Goal: Task Accomplishment & Management: Complete application form

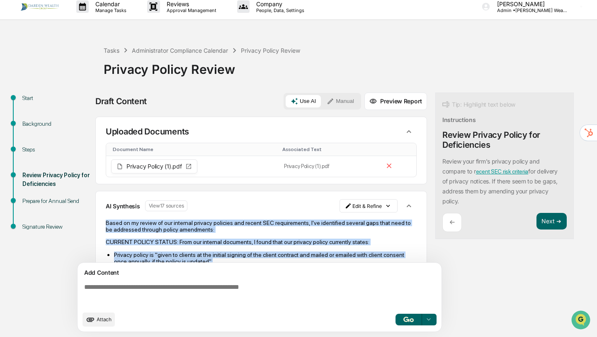
scroll to position [524, 0]
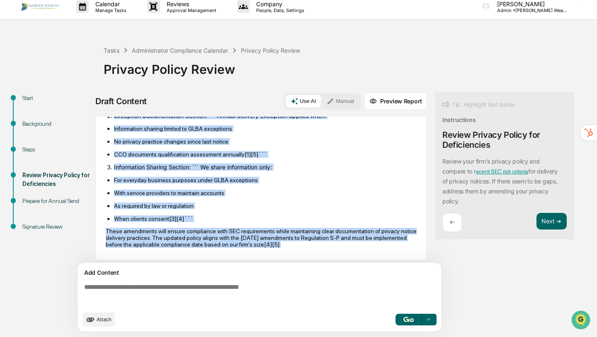
click at [103, 315] on button "Attach" at bounding box center [98, 319] width 32 height 14
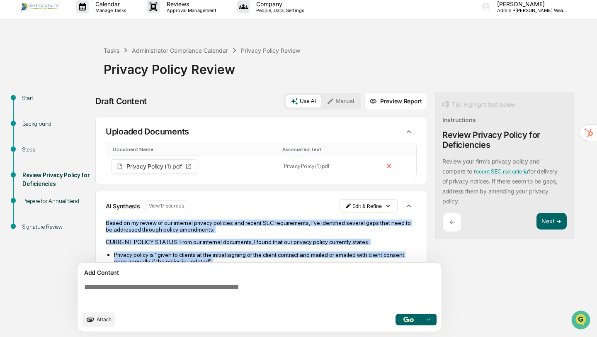
scroll to position [0, 0]
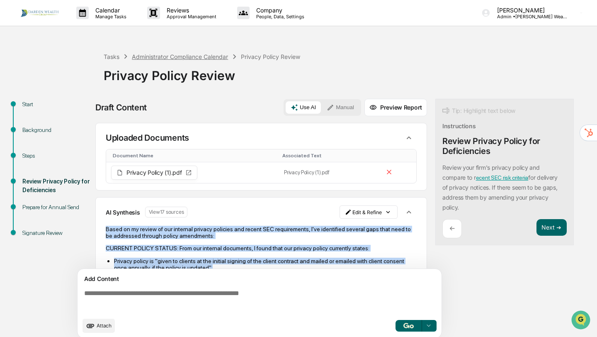
click at [205, 57] on div "Administrator Compliance Calendar" at bounding box center [180, 56] width 96 height 7
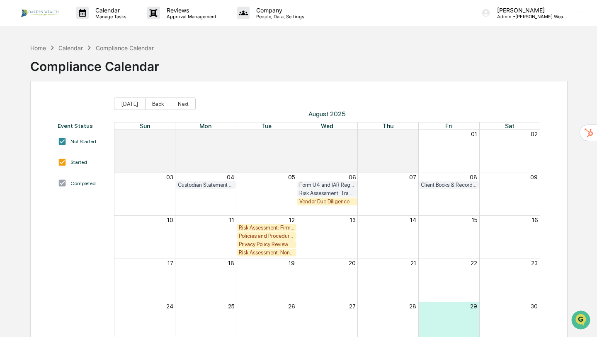
click at [264, 226] on div "Risk Assessment: Firm Compliance/Fiduciary Duty" at bounding box center [267, 227] width 56 height 6
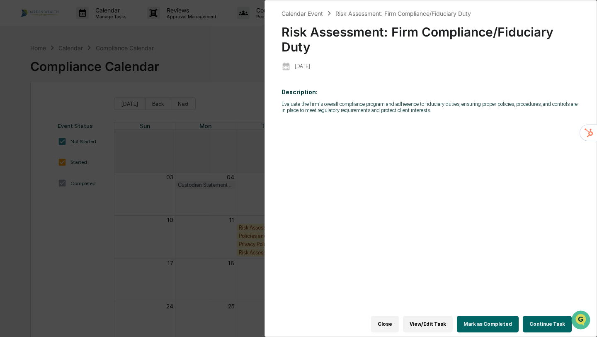
click at [422, 327] on button "View/Edit Task" at bounding box center [428, 323] width 50 height 17
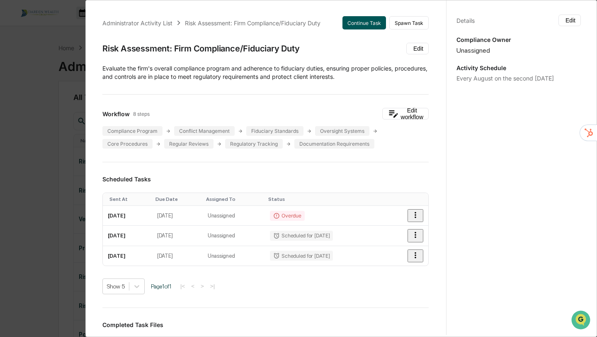
click at [368, 19] on button "Continue Task" at bounding box center [364, 22] width 44 height 13
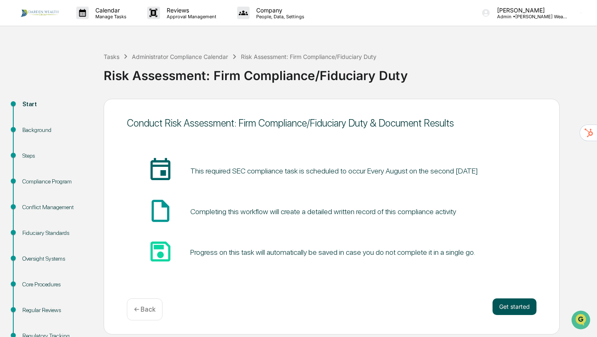
click at [502, 308] on button "Get started" at bounding box center [514, 306] width 44 height 17
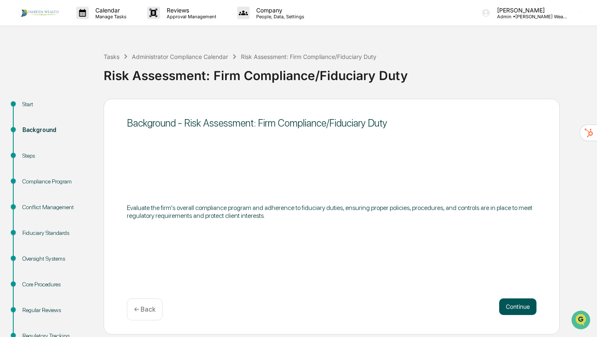
click at [519, 314] on button "Continue" at bounding box center [517, 306] width 37 height 17
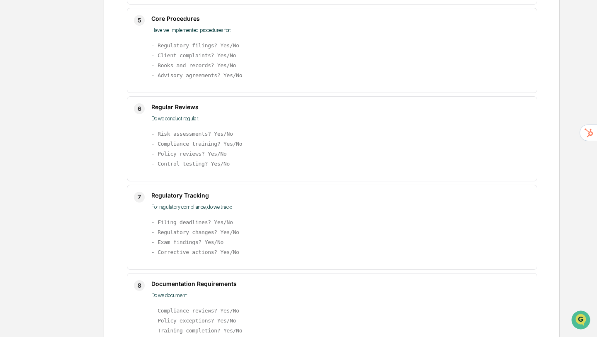
scroll to position [551, 0]
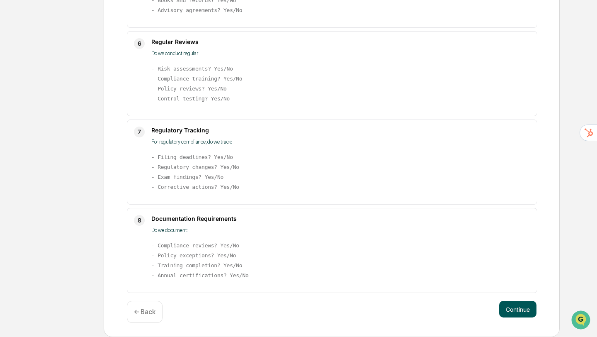
click at [524, 314] on button "Continue" at bounding box center [517, 309] width 37 height 17
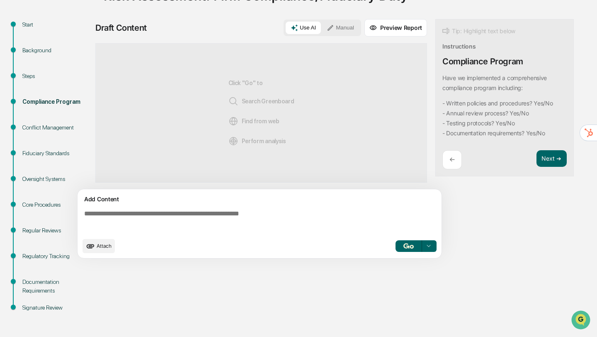
scroll to position [80, 0]
click at [176, 214] on textarea at bounding box center [261, 221] width 361 height 30
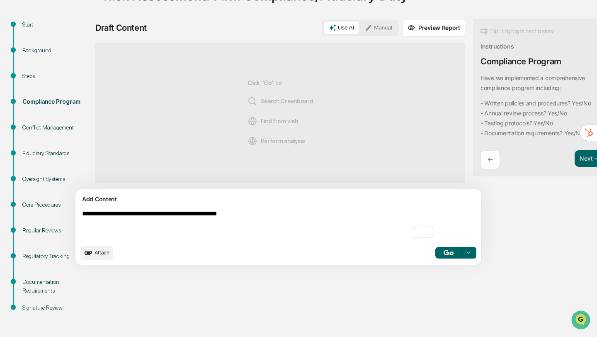
type textarea "**********"
click at [444, 252] on img "button" at bounding box center [449, 252] width 10 height 5
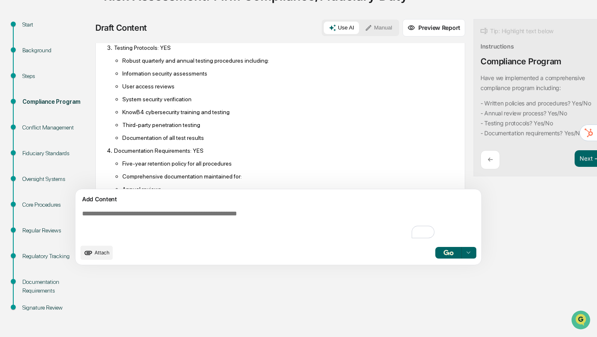
scroll to position [331, 0]
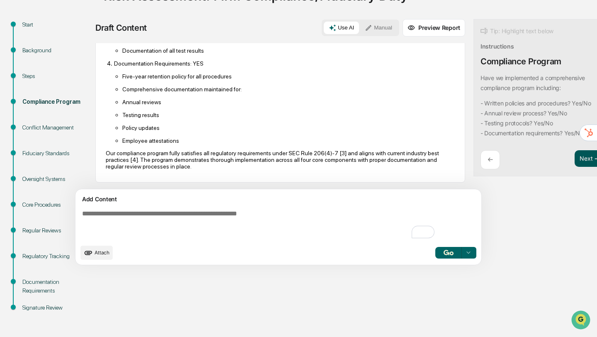
click at [574, 155] on button "Next ➔" at bounding box center [589, 158] width 30 height 17
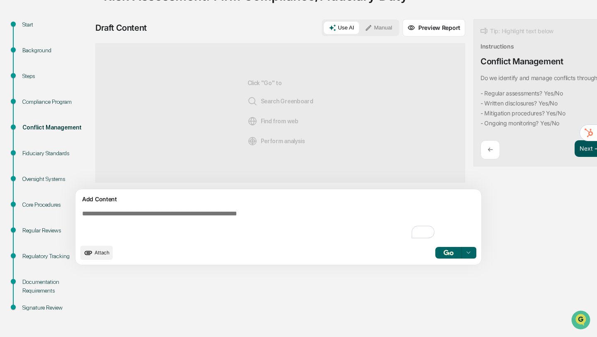
click at [574, 155] on button "Next ➔" at bounding box center [589, 148] width 30 height 17
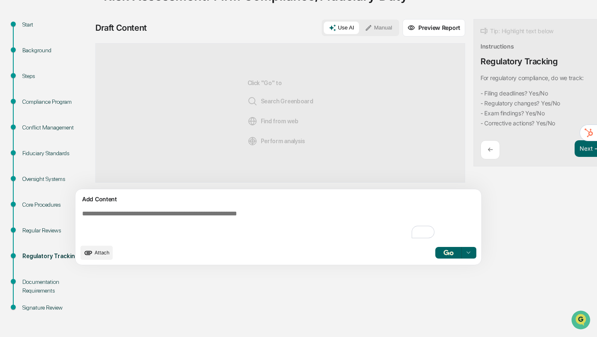
click at [480, 144] on div "←" at bounding box center [489, 149] width 19 height 19
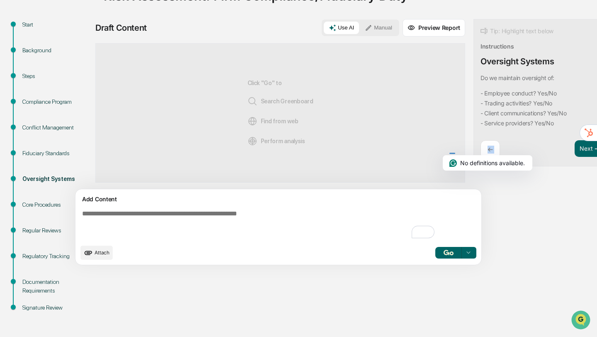
click at [480, 144] on div "←" at bounding box center [489, 149] width 19 height 19
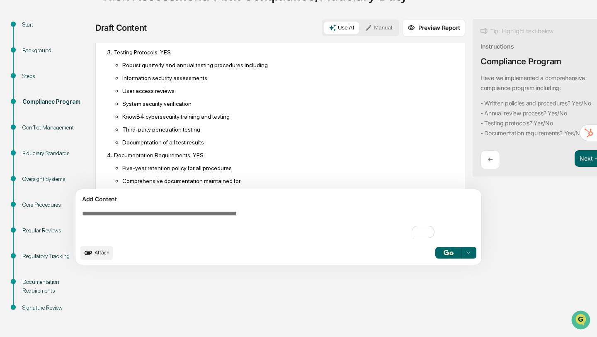
scroll to position [331, 0]
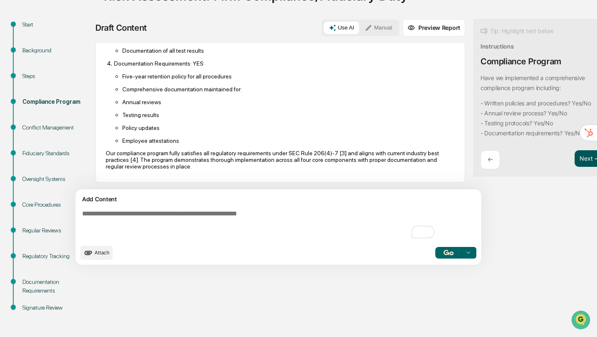
click at [574, 162] on button "Next ➔" at bounding box center [589, 158] width 30 height 17
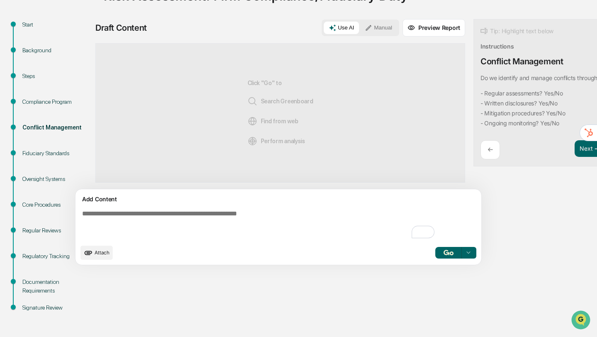
click at [213, 222] on textarea "To enrich screen reader interactions, please activate Accessibility in Grammarl…" at bounding box center [259, 224] width 361 height 36
type textarea "**********"
click at [574, 144] on button "Next ➔" at bounding box center [589, 148] width 30 height 17
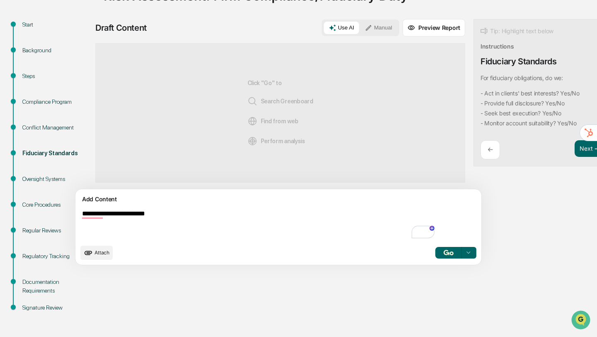
click at [444, 254] on img "button" at bounding box center [449, 252] width 10 height 5
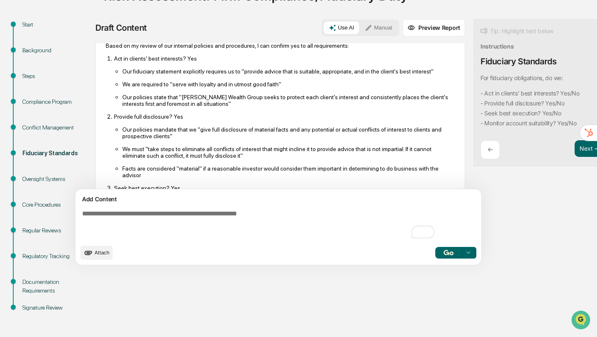
scroll to position [29, 0]
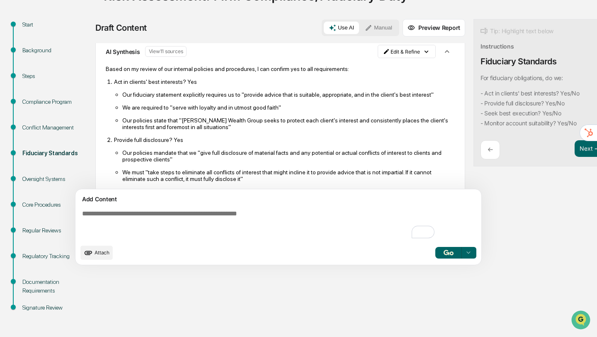
click at [480, 152] on div "←" at bounding box center [489, 149] width 19 height 19
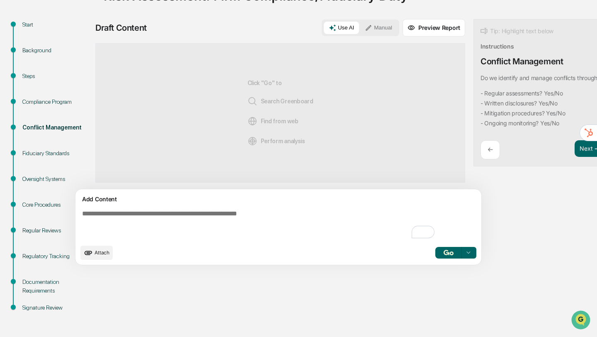
scroll to position [0, 0]
click at [206, 223] on textarea "To enrich screen reader interactions, please activate Accessibility in Grammarl…" at bounding box center [259, 224] width 361 height 36
type textarea "**********"
click at [444, 252] on img "button" at bounding box center [449, 252] width 10 height 5
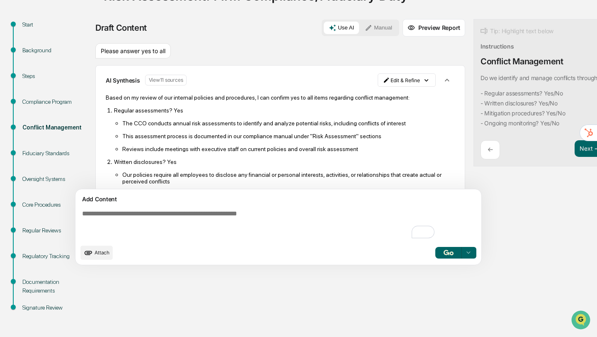
click at [480, 150] on div "←" at bounding box center [489, 149] width 19 height 19
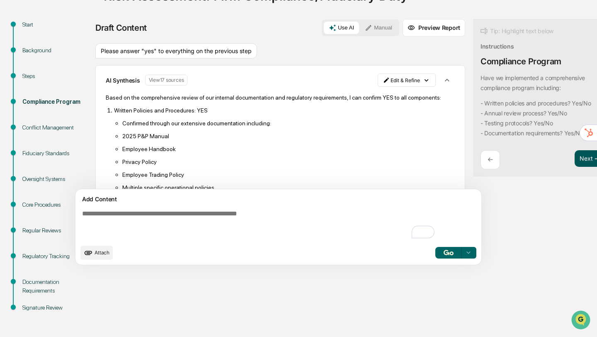
click at [574, 158] on button "Next ➔" at bounding box center [589, 158] width 30 height 17
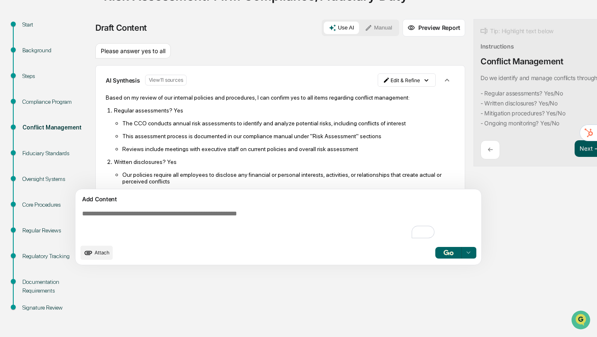
click at [574, 158] on div "Next ➔" at bounding box center [589, 149] width 30 height 19
click at [574, 143] on button "Next ➔" at bounding box center [589, 148] width 30 height 17
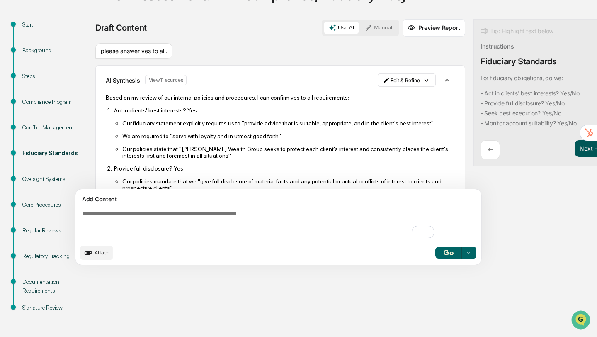
click at [574, 143] on button "Next ➔" at bounding box center [589, 148] width 30 height 17
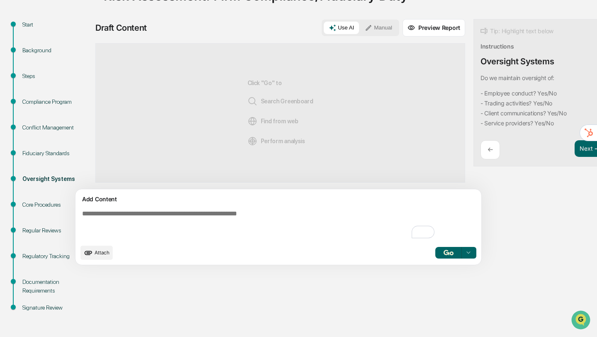
click at [119, 216] on textarea "To enrich screen reader interactions, please activate Accessibility in Grammarl…" at bounding box center [259, 224] width 361 height 36
type textarea "**********"
click at [408, 259] on div "Attach Select..." at bounding box center [278, 252] width 396 height 14
click at [444, 251] on img "button" at bounding box center [449, 252] width 10 height 5
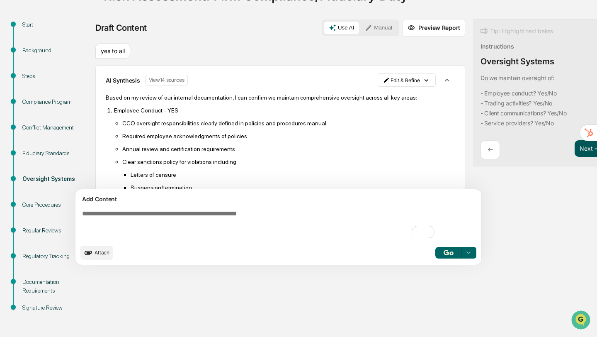
click at [574, 151] on button "Next ➔" at bounding box center [589, 148] width 30 height 17
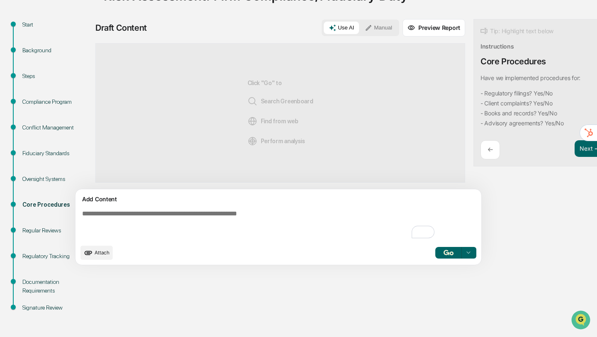
click at [199, 213] on textarea "To enrich screen reader interactions, please activate Accessibility in Grammarl…" at bounding box center [259, 224] width 361 height 36
type textarea "**********"
click at [444, 250] on img "button" at bounding box center [449, 252] width 10 height 5
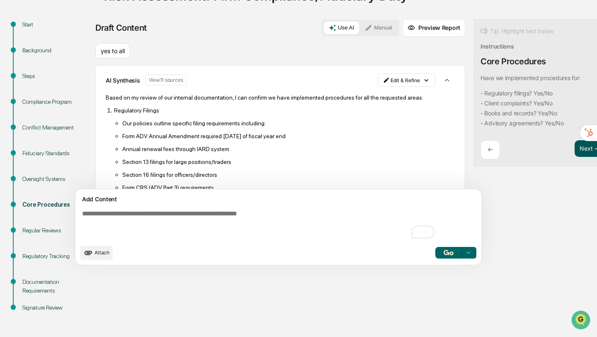
click at [574, 154] on button "Next ➔" at bounding box center [589, 148] width 30 height 17
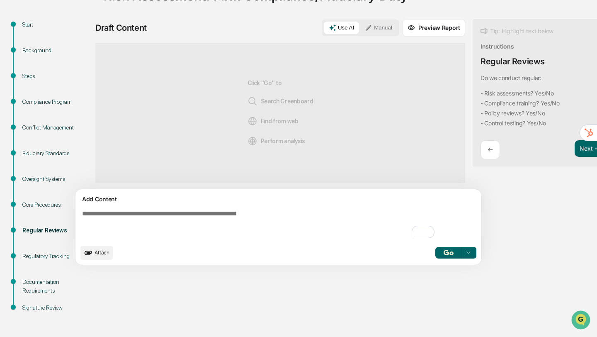
click at [213, 218] on textarea "To enrich screen reader interactions, please activate Accessibility in Grammarl…" at bounding box center [259, 224] width 361 height 36
type textarea "**********"
click at [435, 255] on button "button" at bounding box center [448, 253] width 27 height 12
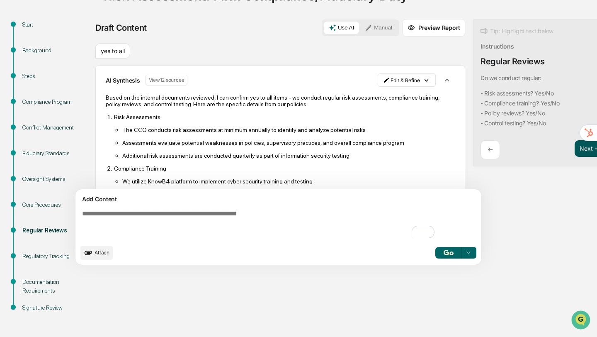
click at [574, 145] on button "Next ➔" at bounding box center [589, 148] width 30 height 17
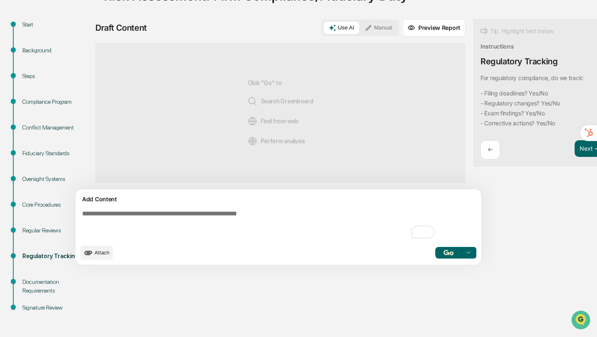
click at [212, 216] on textarea "To enrich screen reader interactions, please activate Accessibility in Grammarl…" at bounding box center [259, 224] width 361 height 36
type textarea "**********"
click at [444, 250] on img "button" at bounding box center [449, 252] width 10 height 5
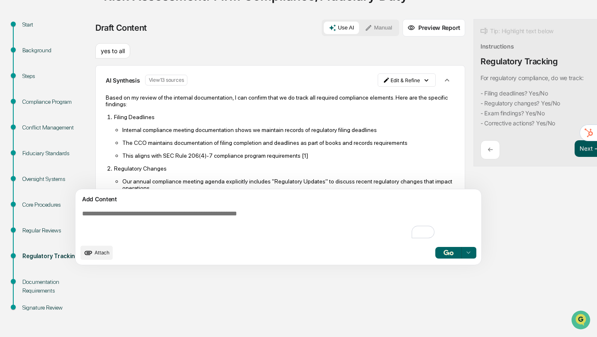
click at [574, 149] on button "Next ➔" at bounding box center [589, 148] width 30 height 17
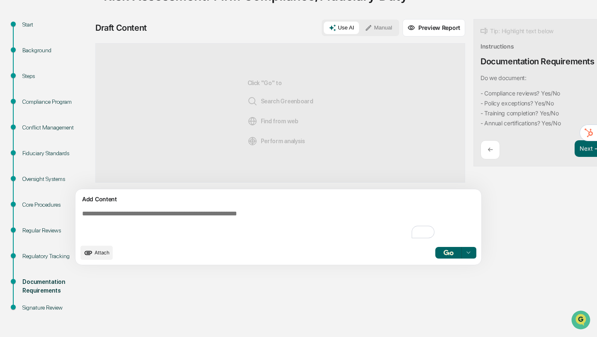
click at [178, 214] on textarea "To enrich screen reader interactions, please activate Accessibility in Grammarl…" at bounding box center [259, 224] width 361 height 36
type textarea "**********"
click at [444, 253] on img "button" at bounding box center [449, 252] width 10 height 5
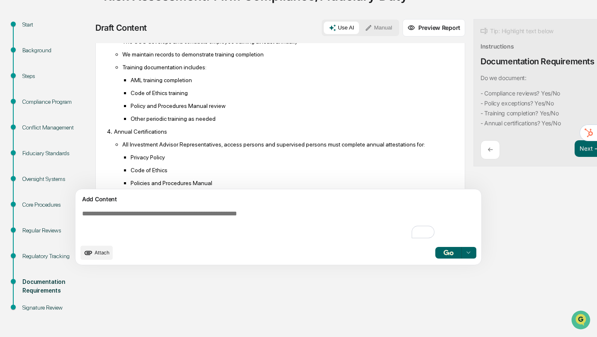
scroll to position [288, 0]
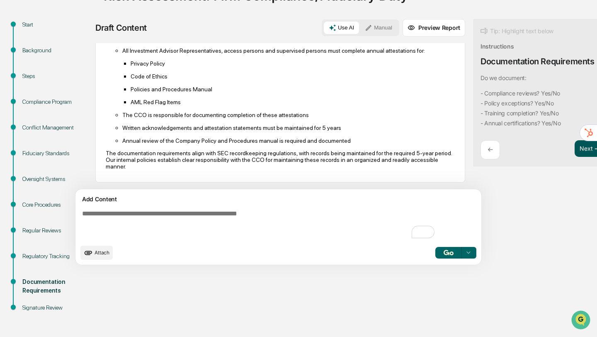
click at [574, 150] on button "Next ➔" at bounding box center [589, 148] width 30 height 17
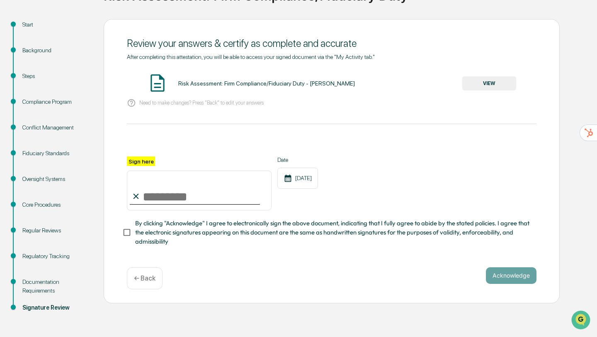
click at [174, 197] on input "Sign here" at bounding box center [199, 190] width 145 height 40
type input "**********"
click at [509, 272] on button "Acknowledge" at bounding box center [511, 275] width 51 height 17
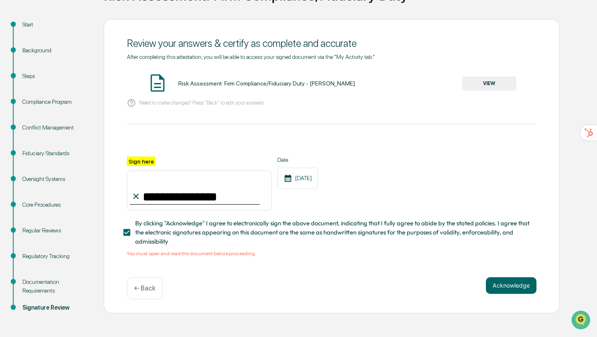
click at [502, 79] on button "VIEW" at bounding box center [489, 83] width 54 height 14
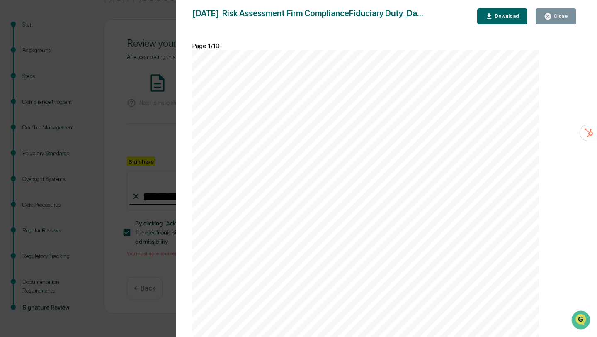
scroll to position [1887, 0]
click at [548, 15] on icon "button" at bounding box center [548, 16] width 6 height 6
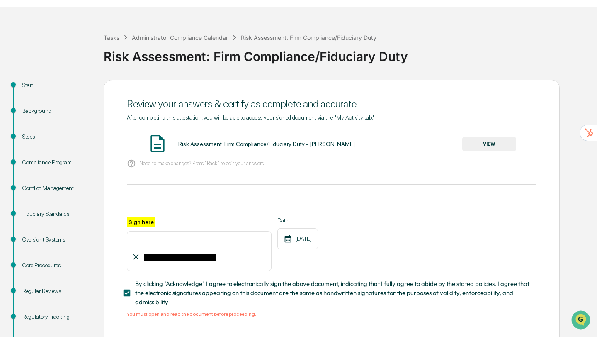
scroll to position [80, 0]
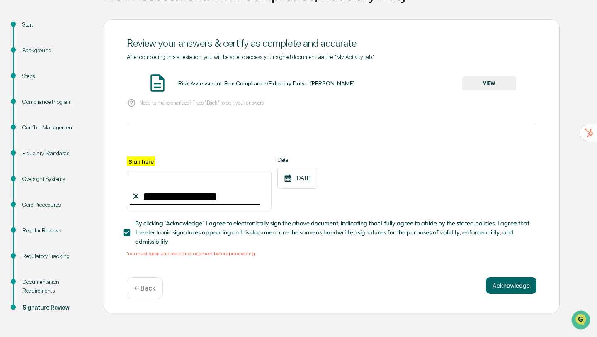
click at [145, 286] on p "← Back" at bounding box center [145, 288] width 22 height 8
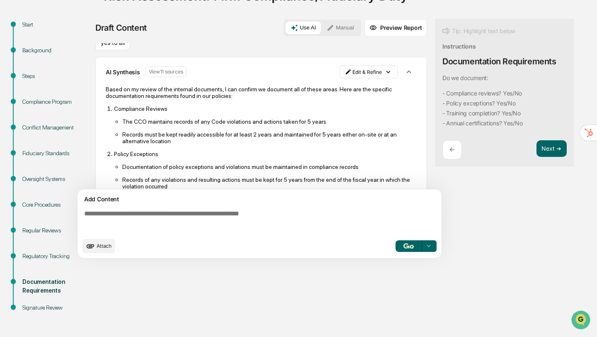
scroll to position [0, 0]
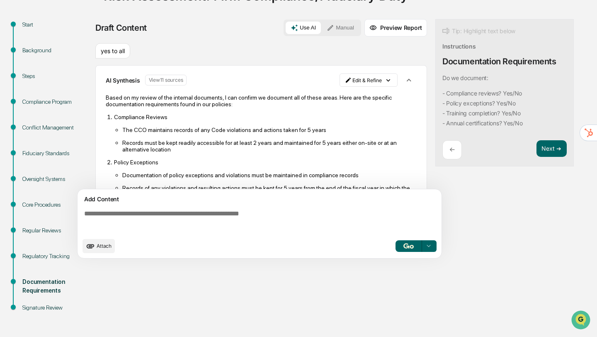
click at [452, 150] on p "←" at bounding box center [451, 149] width 5 height 8
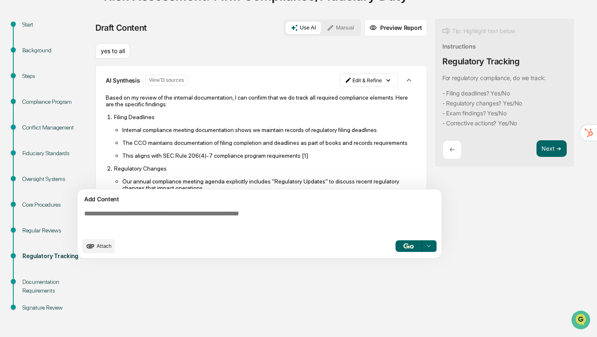
click at [452, 150] on p "←" at bounding box center [451, 149] width 5 height 8
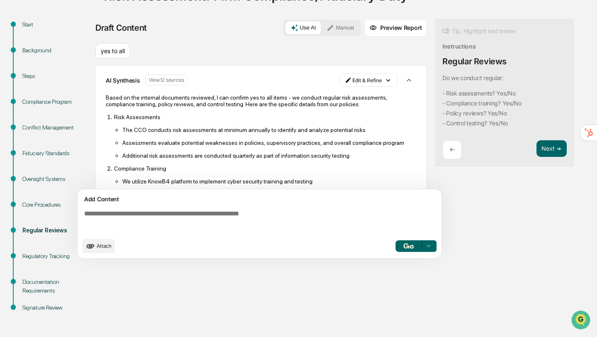
click at [452, 150] on p "←" at bounding box center [451, 149] width 5 height 8
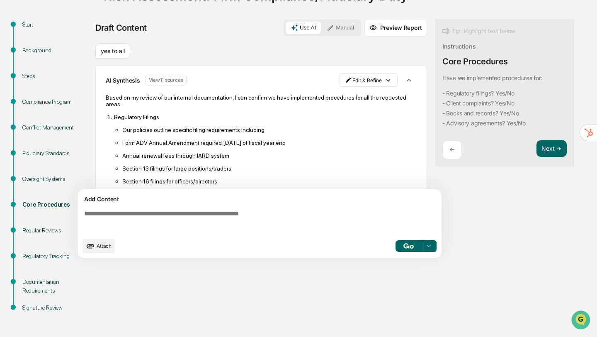
click at [452, 150] on p "←" at bounding box center [451, 149] width 5 height 8
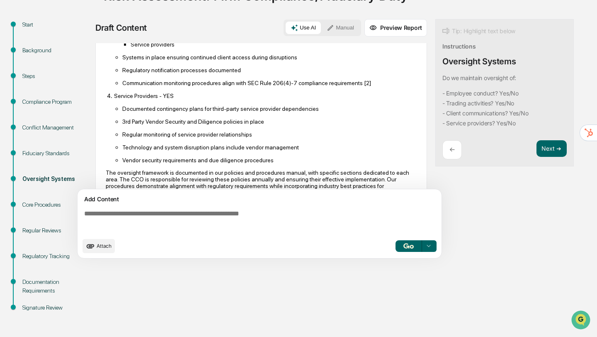
scroll to position [401, 0]
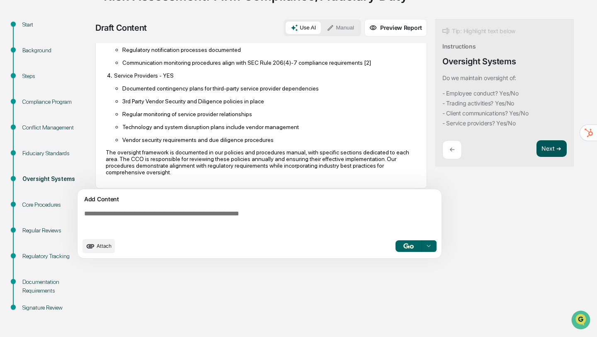
click at [548, 150] on button "Next ➔" at bounding box center [551, 148] width 30 height 17
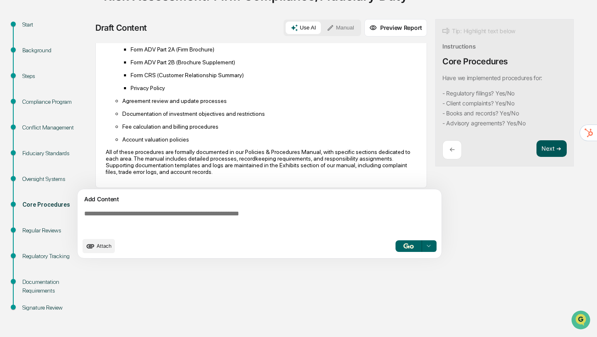
click at [548, 150] on button "Next ➔" at bounding box center [551, 148] width 30 height 17
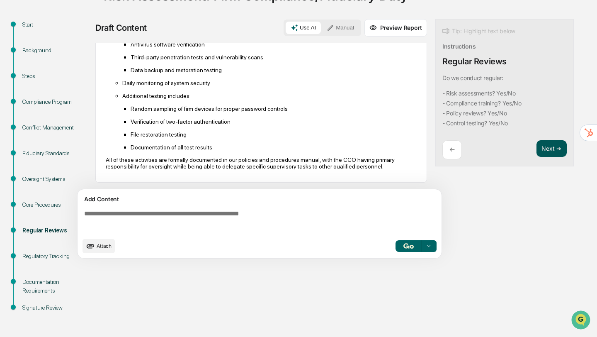
scroll to position [281, 0]
click at [548, 150] on button "Next ➔" at bounding box center [551, 148] width 30 height 17
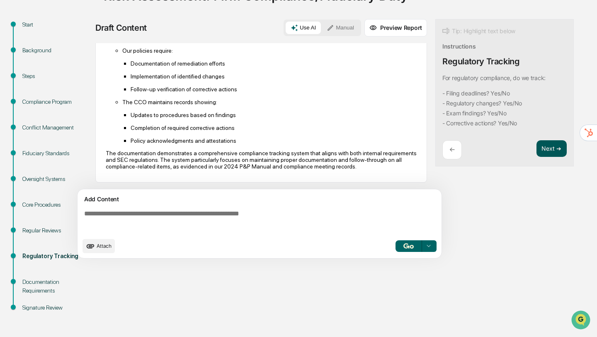
click at [549, 148] on button "Next ➔" at bounding box center [551, 148] width 30 height 17
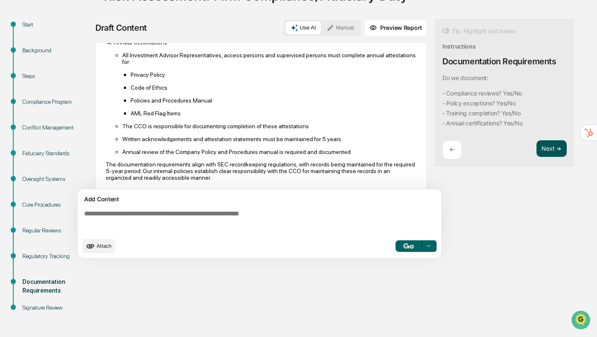
click at [549, 148] on button "Next ➔" at bounding box center [551, 148] width 30 height 17
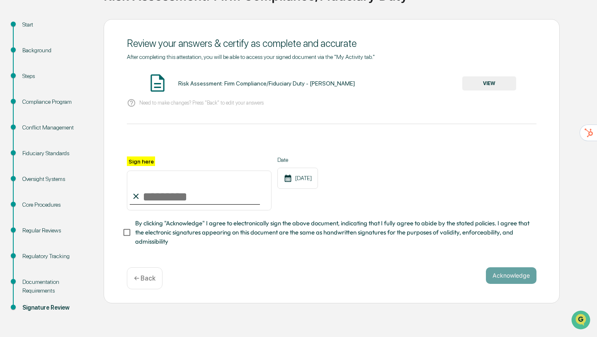
click at [489, 78] on button "VIEW" at bounding box center [489, 83] width 54 height 14
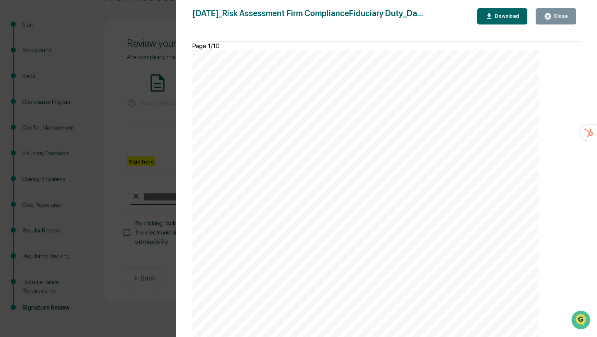
scroll to position [1975, 0]
click at [565, 16] on div "Close" at bounding box center [560, 16] width 16 height 6
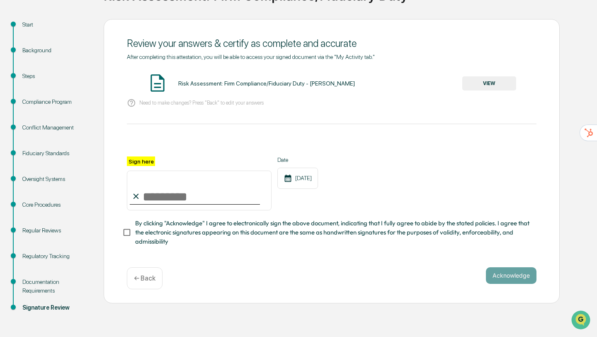
click at [152, 197] on input "Sign here" at bounding box center [199, 190] width 145 height 40
type input "**********"
click at [514, 276] on button "Acknowledge" at bounding box center [511, 275] width 51 height 17
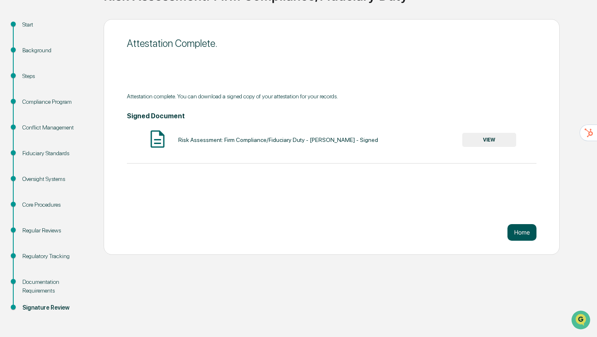
click at [524, 229] on button "Home" at bounding box center [521, 232] width 29 height 17
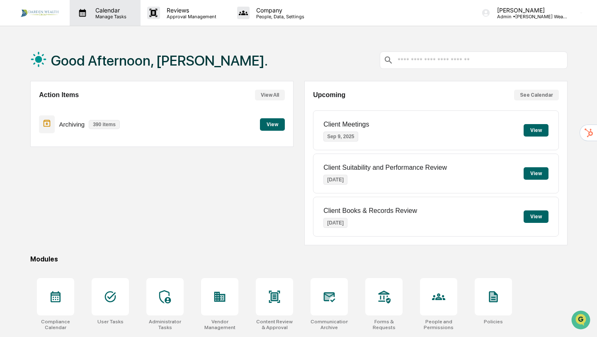
click at [111, 15] on p "Manage Tasks" at bounding box center [110, 17] width 42 height 6
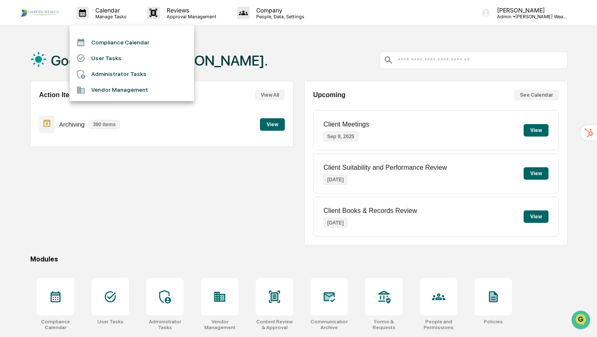
click at [112, 37] on li "Compliance Calendar" at bounding box center [132, 42] width 124 height 16
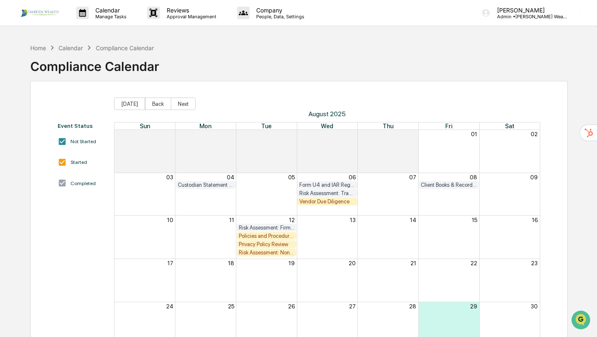
click at [265, 235] on div "Policies and Procedures Review" at bounding box center [267, 236] width 56 height 6
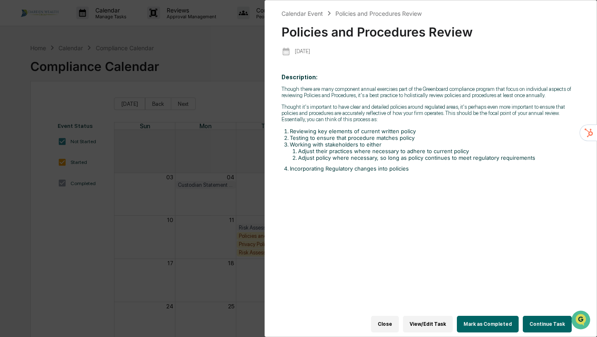
click at [548, 326] on button "Continue Task" at bounding box center [547, 323] width 49 height 17
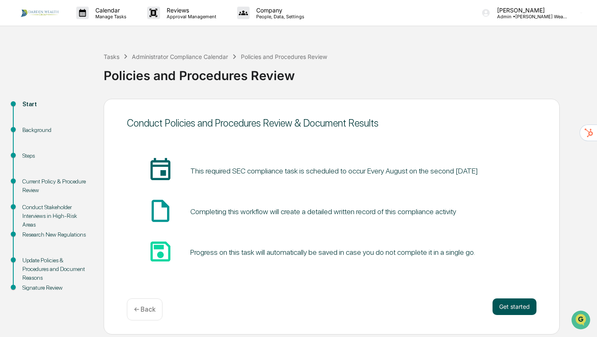
click at [517, 307] on button "Get started" at bounding box center [514, 306] width 44 height 17
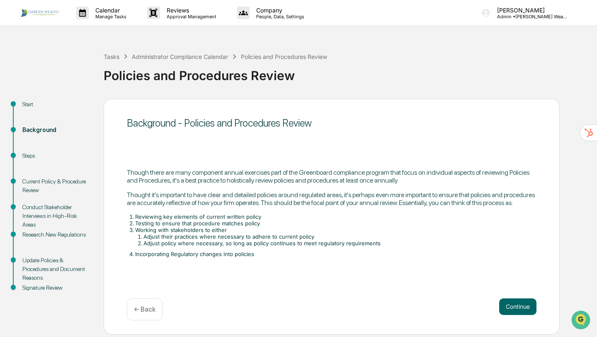
click at [517, 307] on button "Continue" at bounding box center [517, 306] width 37 height 17
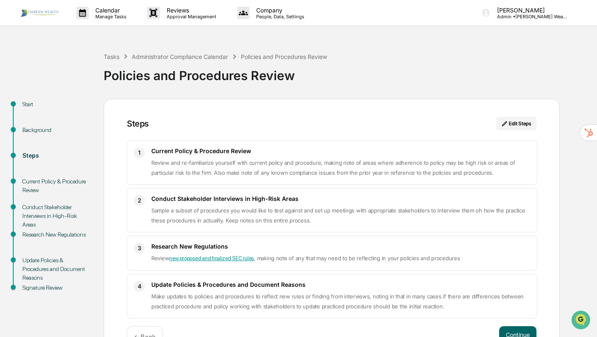
scroll to position [26, 0]
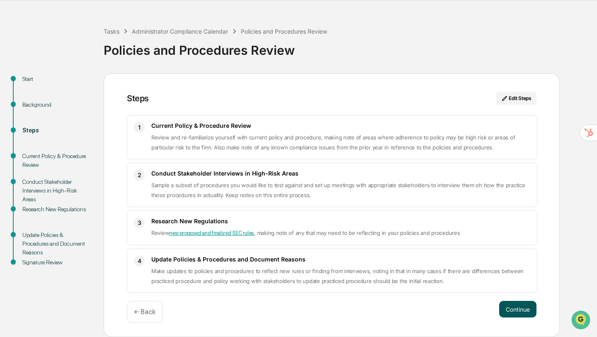
click at [519, 309] on button "Continue" at bounding box center [517, 309] width 37 height 17
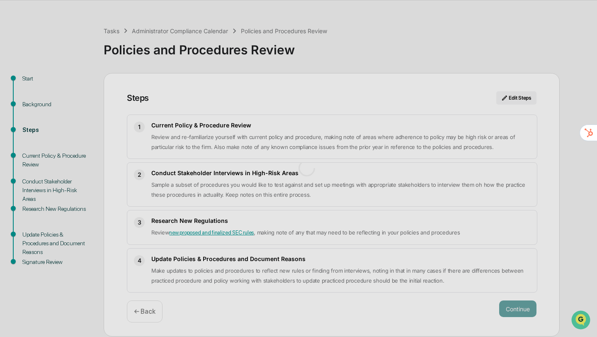
scroll to position [7, 0]
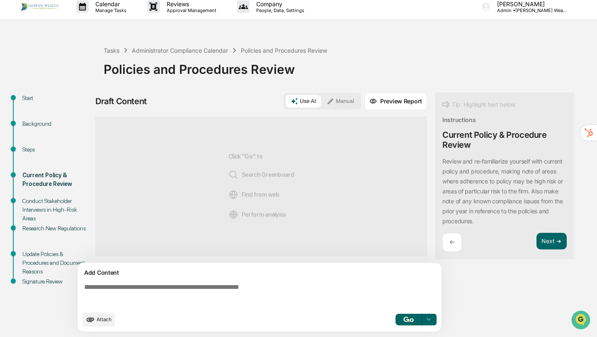
click at [103, 316] on span "Attach" at bounding box center [104, 319] width 15 height 6
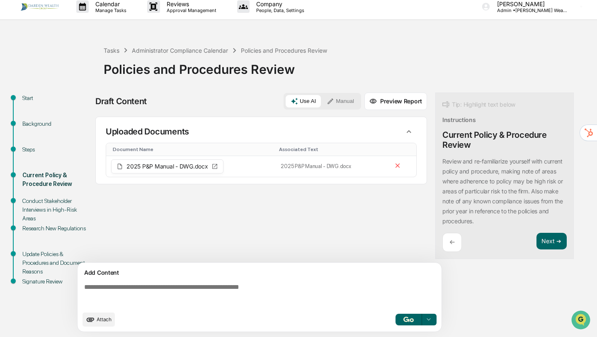
click at [402, 320] on button "button" at bounding box center [408, 319] width 27 height 12
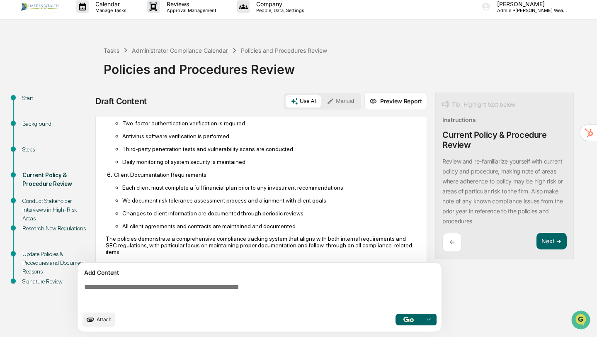
scroll to position [415, 0]
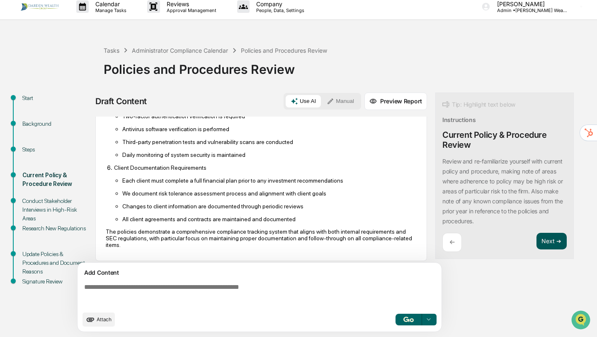
click at [550, 239] on button "Next ➔" at bounding box center [551, 241] width 30 height 17
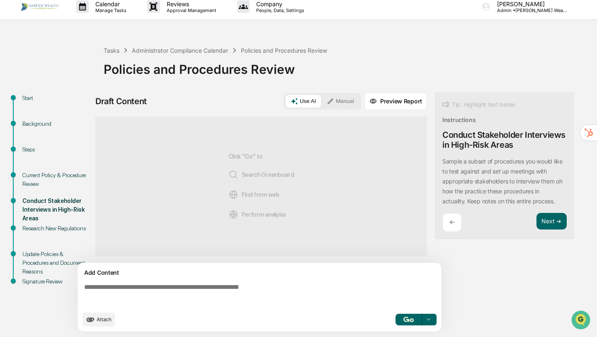
click at [97, 318] on span "Attach" at bounding box center [104, 319] width 15 height 6
click at [99, 318] on span "Attach" at bounding box center [104, 319] width 15 height 6
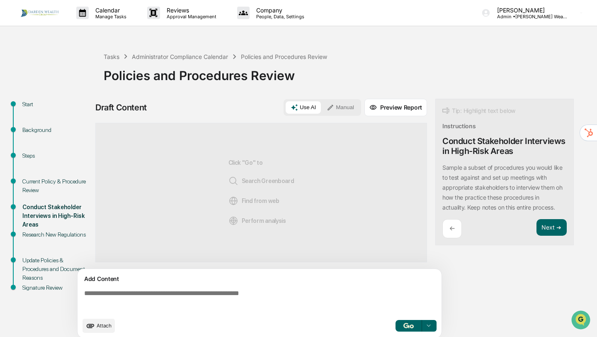
scroll to position [7, 0]
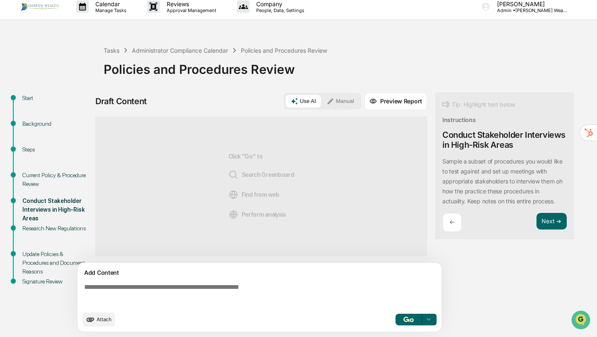
click at [408, 321] on img "button" at bounding box center [408, 318] width 10 height 5
click at [97, 317] on span "Attach" at bounding box center [104, 319] width 15 height 6
click at [164, 288] on textarea at bounding box center [261, 295] width 361 height 30
click at [303, 100] on button "Use AI" at bounding box center [303, 101] width 35 height 12
click at [552, 223] on button "Next ➔" at bounding box center [551, 221] width 30 height 17
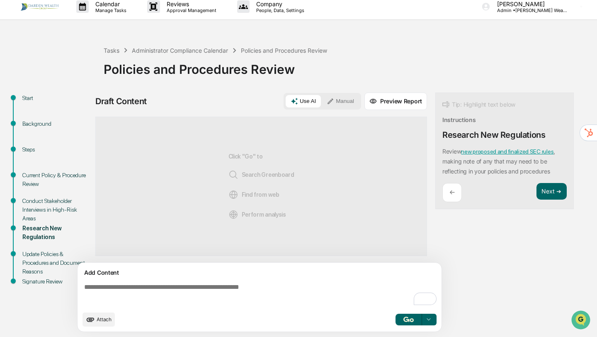
click at [405, 316] on button "button" at bounding box center [408, 319] width 27 height 12
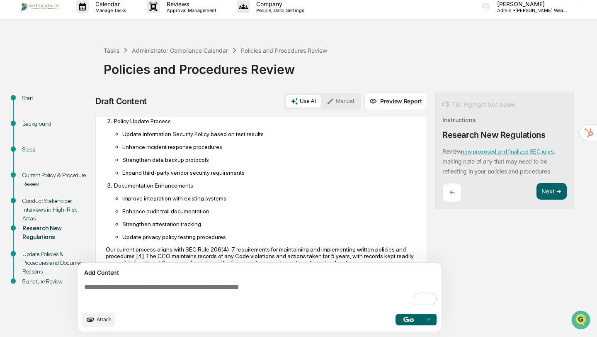
scroll to position [575, 0]
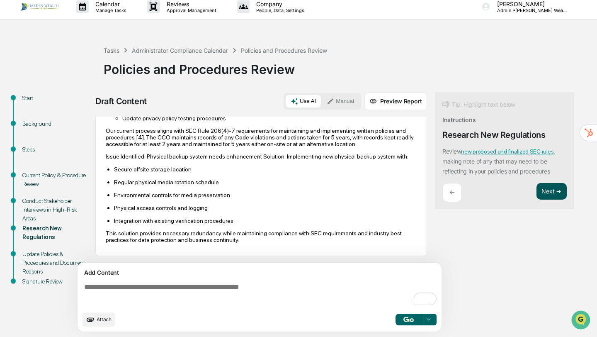
click at [543, 191] on button "Next ➔" at bounding box center [551, 191] width 30 height 17
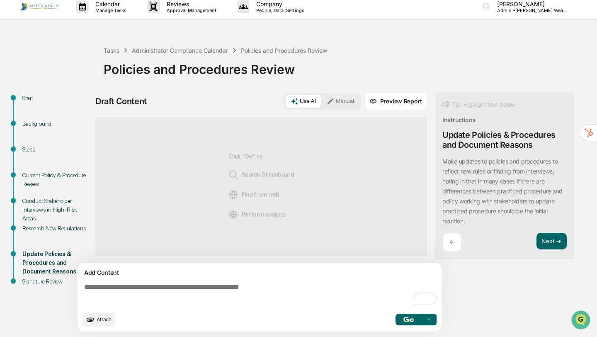
click at [451, 236] on div "←" at bounding box center [451, 242] width 19 height 19
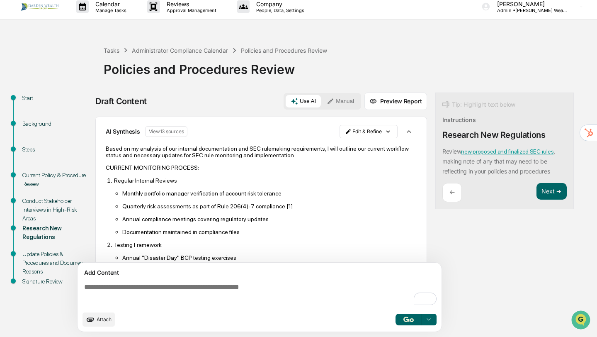
click at [454, 195] on p "←" at bounding box center [451, 192] width 5 height 8
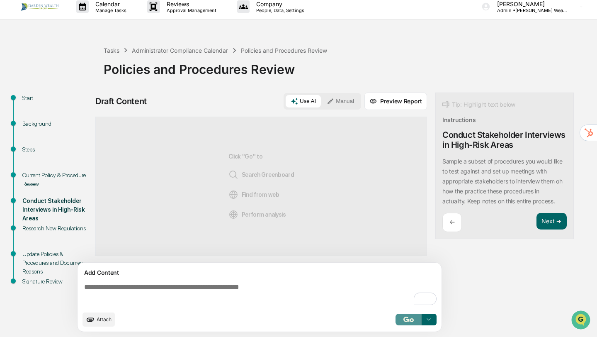
click at [407, 322] on button "button" at bounding box center [408, 319] width 27 height 12
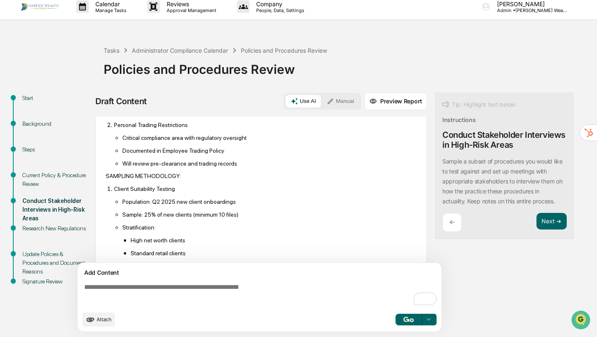
scroll to position [121, 0]
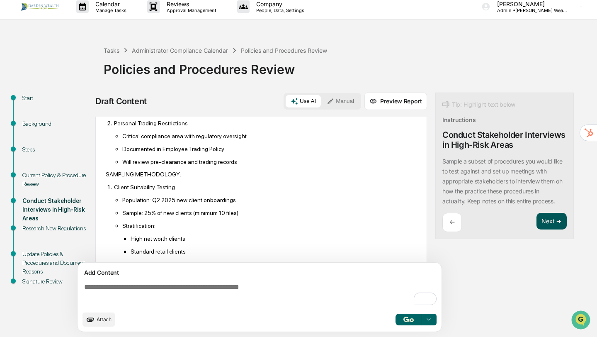
click at [548, 224] on button "Next ➔" at bounding box center [551, 221] width 30 height 17
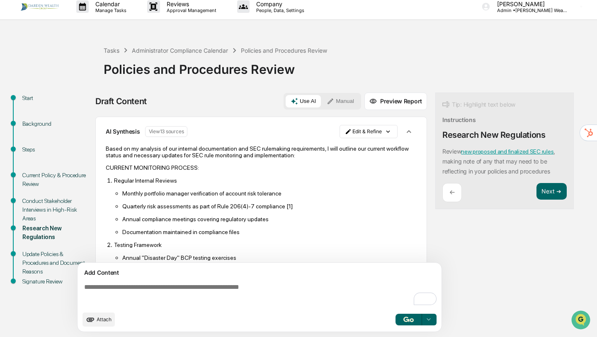
scroll to position [4, 0]
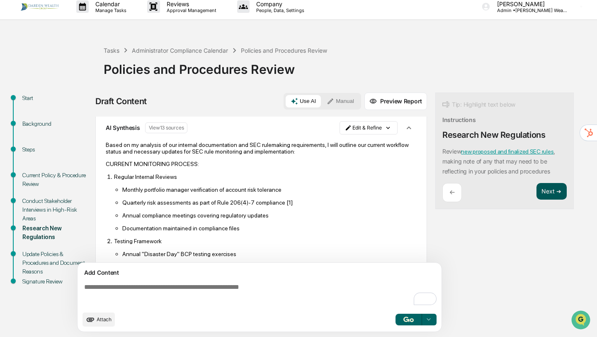
click at [565, 191] on button "Next ➔" at bounding box center [551, 191] width 30 height 17
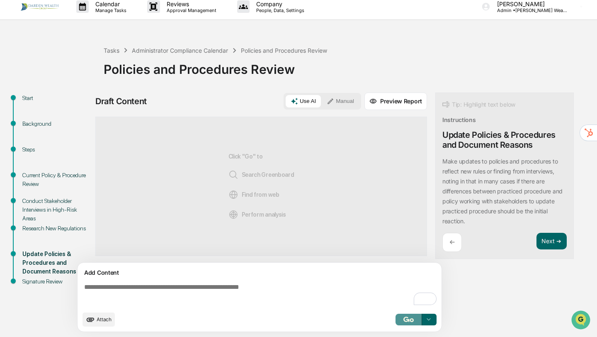
click at [400, 322] on button "button" at bounding box center [408, 319] width 27 height 12
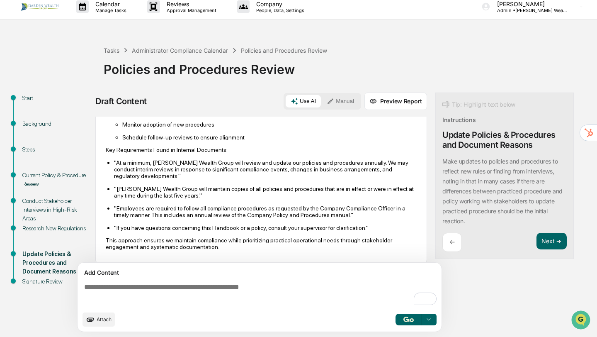
scroll to position [291, 0]
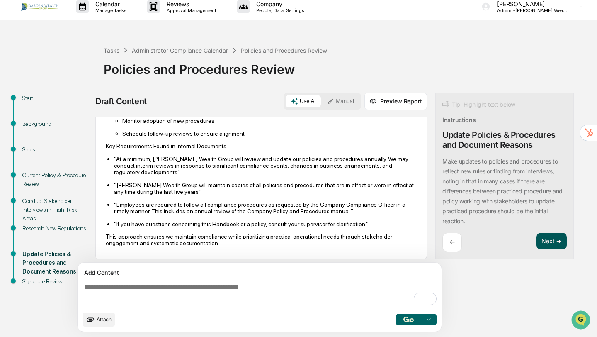
click at [552, 235] on button "Next ➔" at bounding box center [551, 241] width 30 height 17
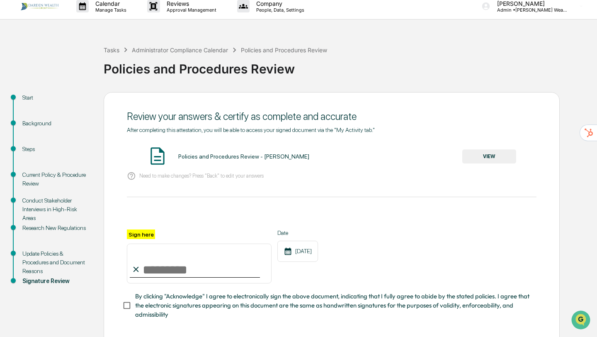
click at [492, 154] on button "VIEW" at bounding box center [489, 156] width 54 height 14
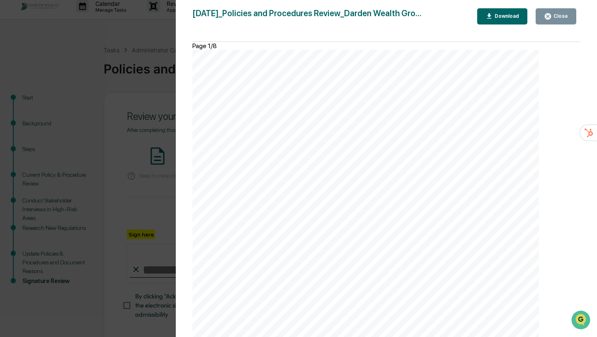
scroll to position [45, 0]
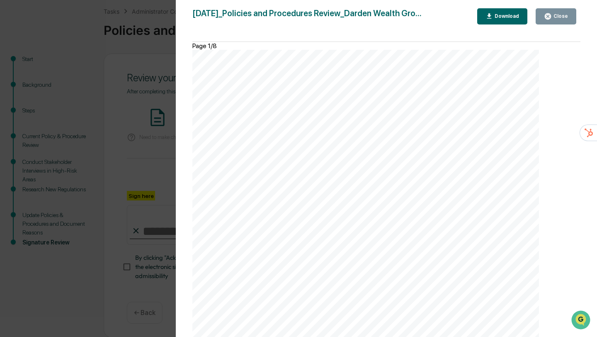
click at [555, 18] on div "Close" at bounding box center [560, 16] width 16 height 6
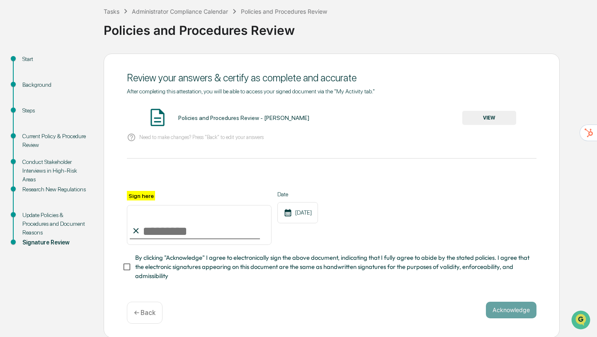
click at [156, 228] on input "Sign here" at bounding box center [199, 225] width 145 height 40
type input "**********"
click at [297, 246] on div "**********" at bounding box center [332, 236] width 410 height 90
click at [502, 309] on button "Acknowledge" at bounding box center [511, 309] width 51 height 17
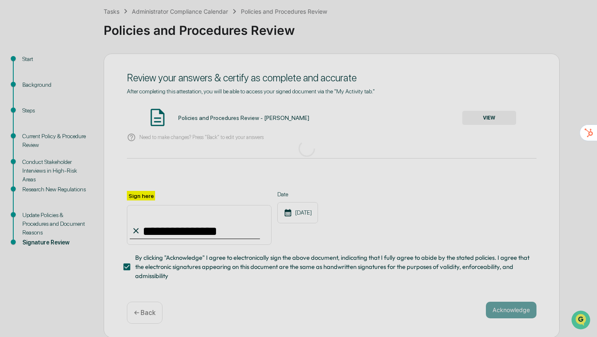
scroll to position [0, 0]
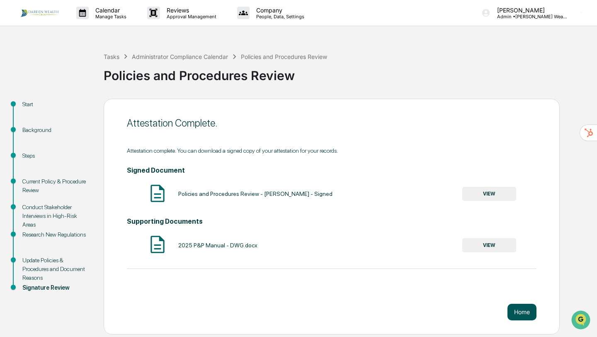
click at [522, 311] on button "Home" at bounding box center [521, 311] width 29 height 17
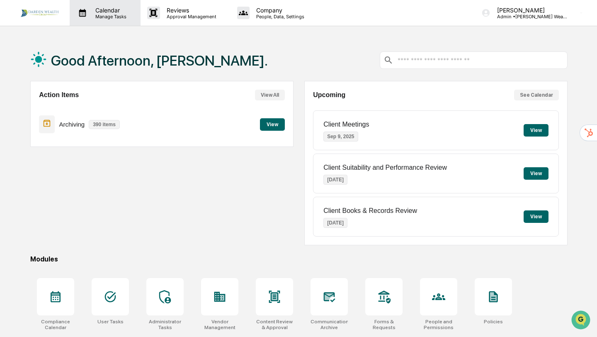
click at [99, 22] on div "Calendar Manage Tasks" at bounding box center [105, 13] width 71 height 26
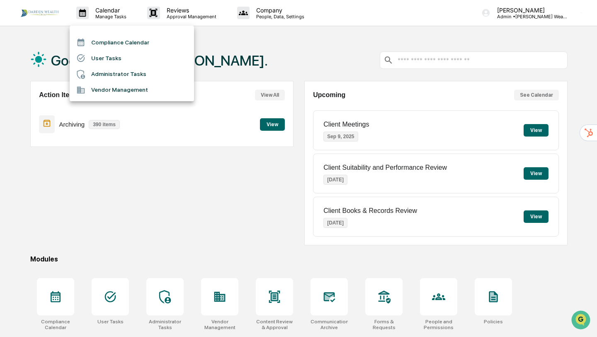
click at [104, 39] on li "Compliance Calendar" at bounding box center [132, 42] width 124 height 16
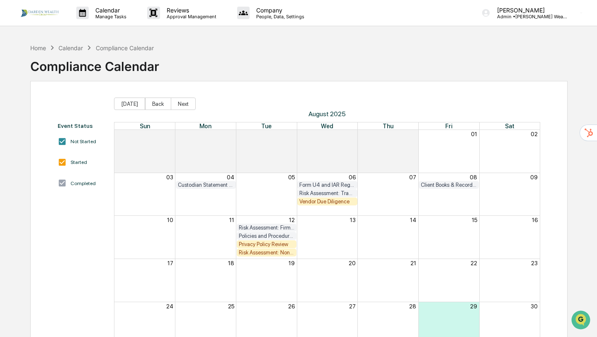
click at [262, 254] on div "Risk Assessment: Non-Public Information" at bounding box center [267, 252] width 56 height 6
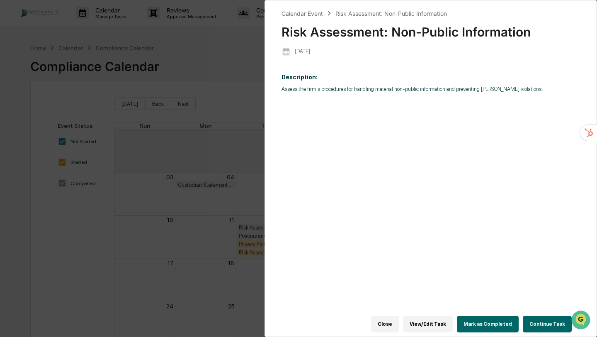
click at [483, 325] on button "Mark as Completed" at bounding box center [488, 323] width 62 height 17
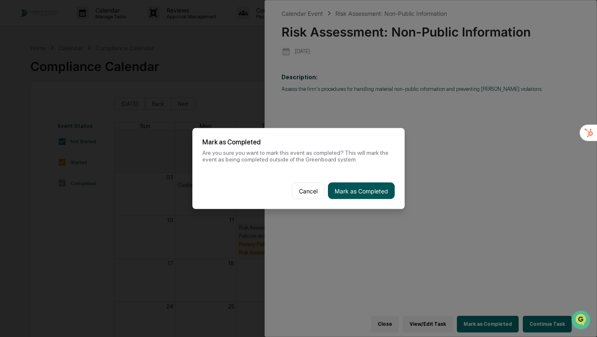
click at [354, 189] on button "Mark as Completed" at bounding box center [361, 190] width 67 height 17
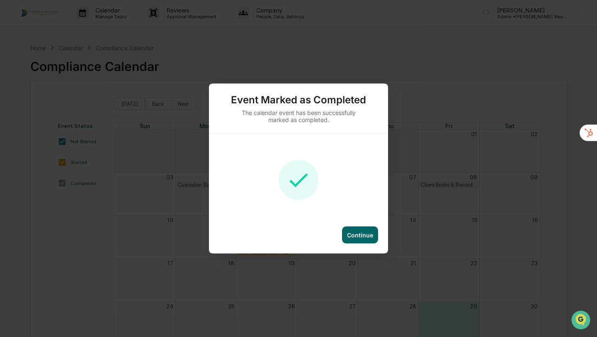
click at [360, 234] on div "Continue" at bounding box center [360, 234] width 26 height 7
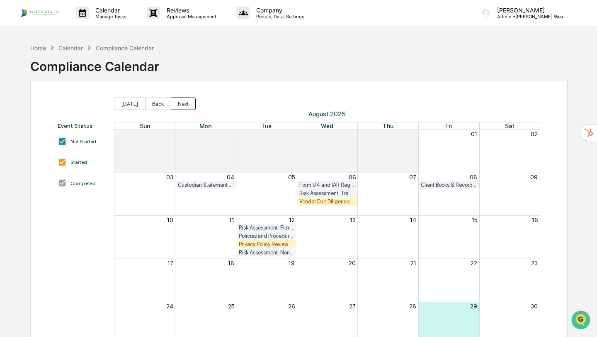
click at [183, 103] on button "Next" at bounding box center [183, 103] width 25 height 12
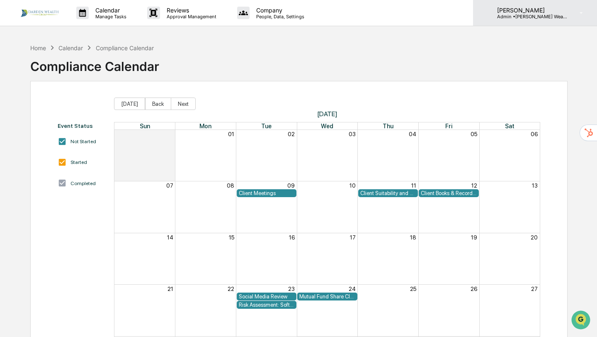
click at [537, 10] on p "[PERSON_NAME]" at bounding box center [528, 10] width 77 height 7
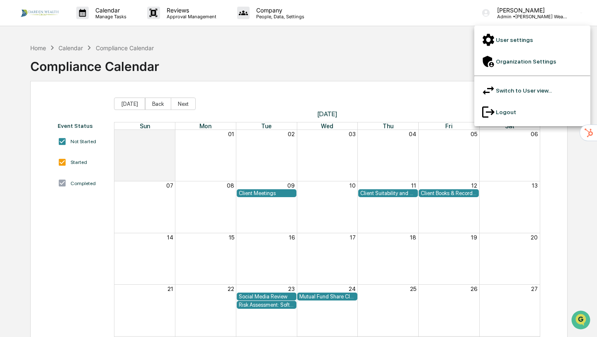
click at [521, 34] on li "User settings" at bounding box center [532, 40] width 116 height 22
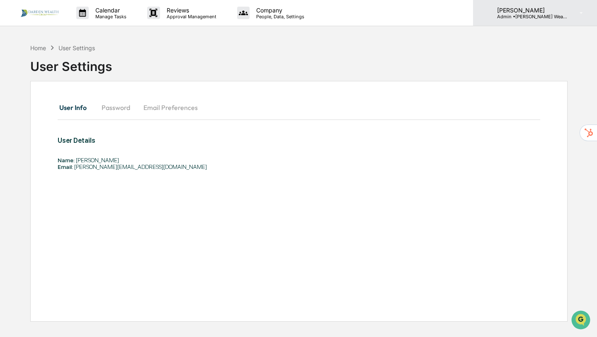
click at [525, 10] on p "[PERSON_NAME]" at bounding box center [528, 10] width 77 height 7
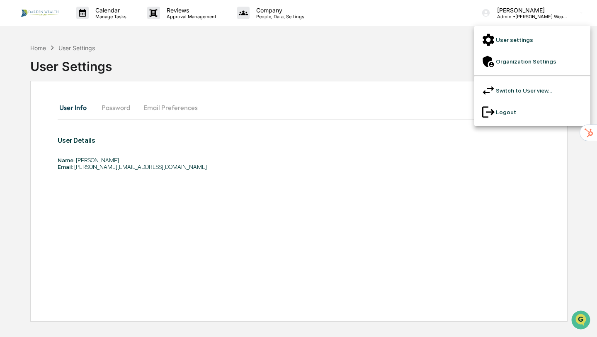
click at [522, 80] on li "Switch to User view..." at bounding box center [532, 91] width 116 height 22
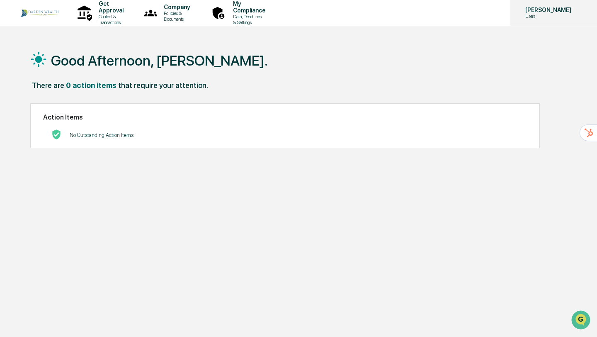
click at [549, 17] on p "Users" at bounding box center [547, 16] width 57 height 6
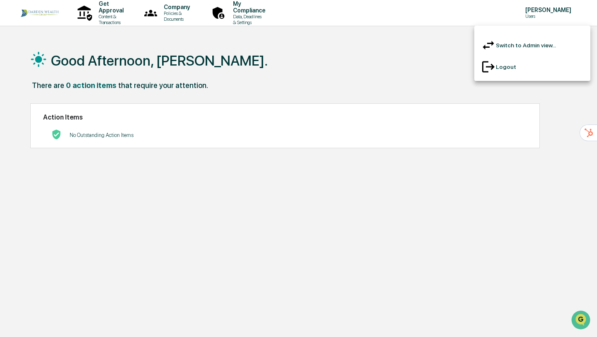
click at [519, 59] on li "Logout" at bounding box center [532, 67] width 116 height 22
